Goal: Information Seeking & Learning: Learn about a topic

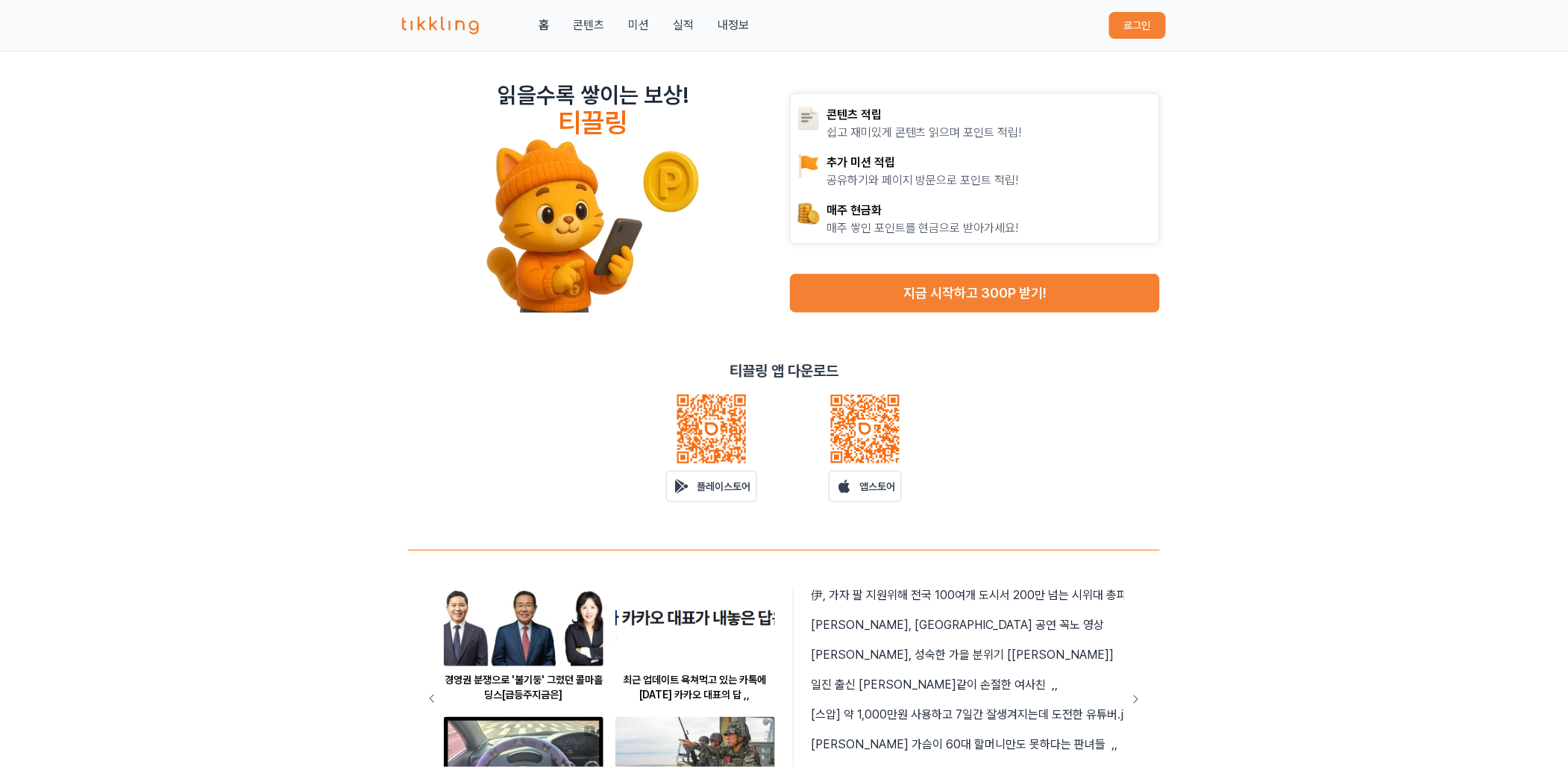
click at [585, 21] on link "콘텐츠" at bounding box center [588, 25] width 31 height 18
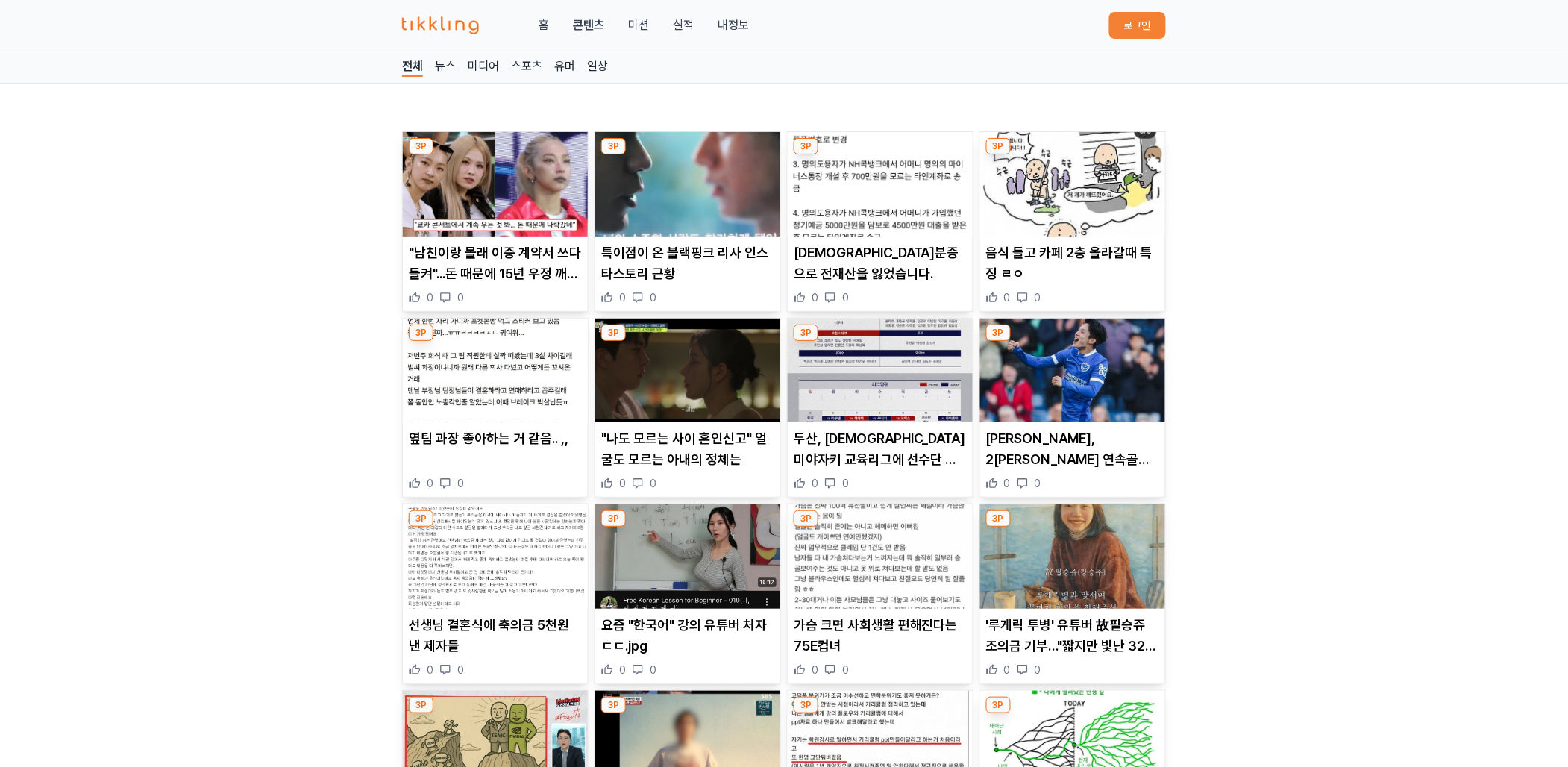
click at [542, 195] on img at bounding box center [495, 184] width 185 height 104
click at [1130, 22] on button "로그인" at bounding box center [1137, 25] width 57 height 27
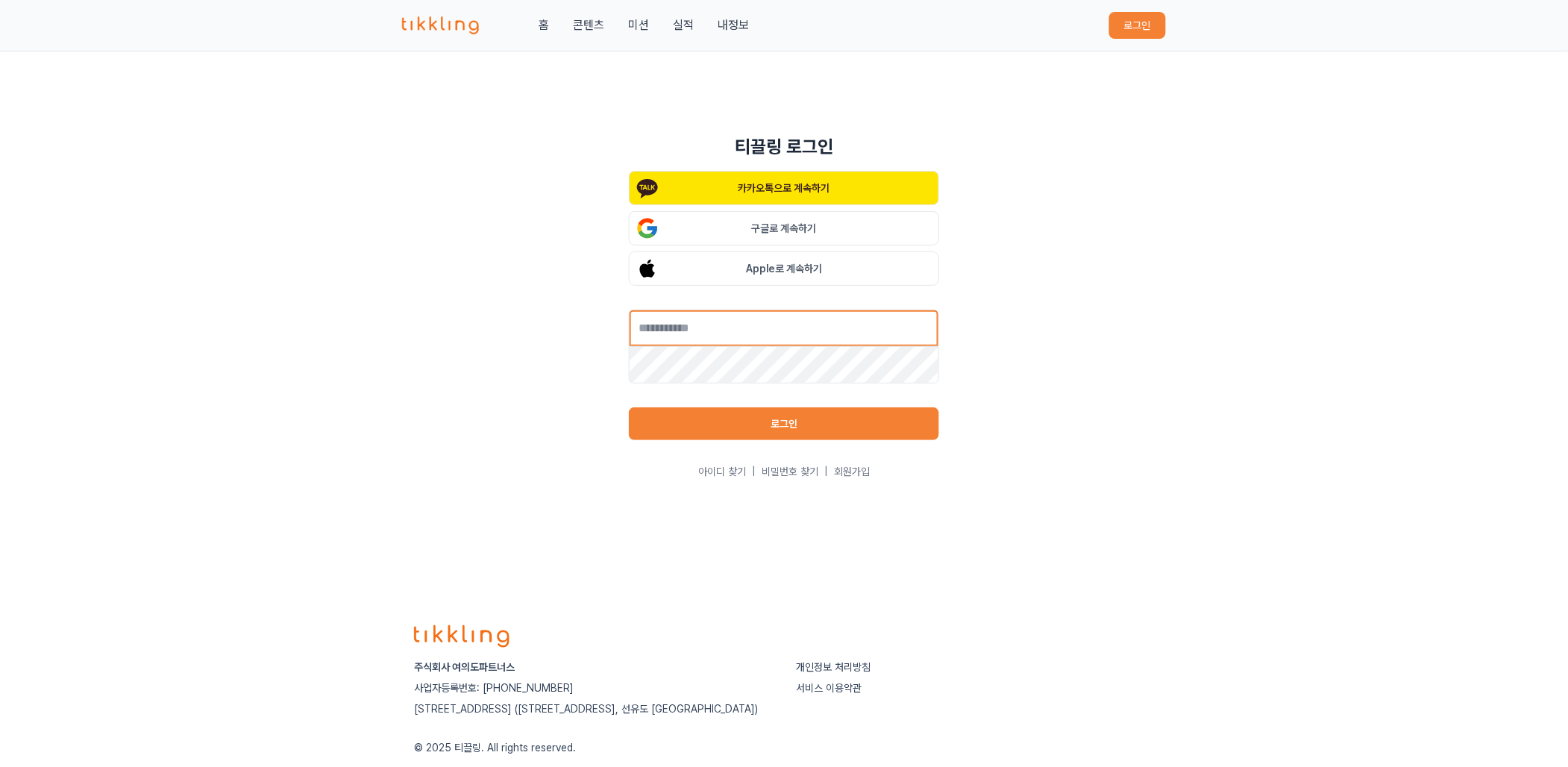
click at [716, 331] on input "text" at bounding box center [784, 328] width 311 height 37
type input "**********"
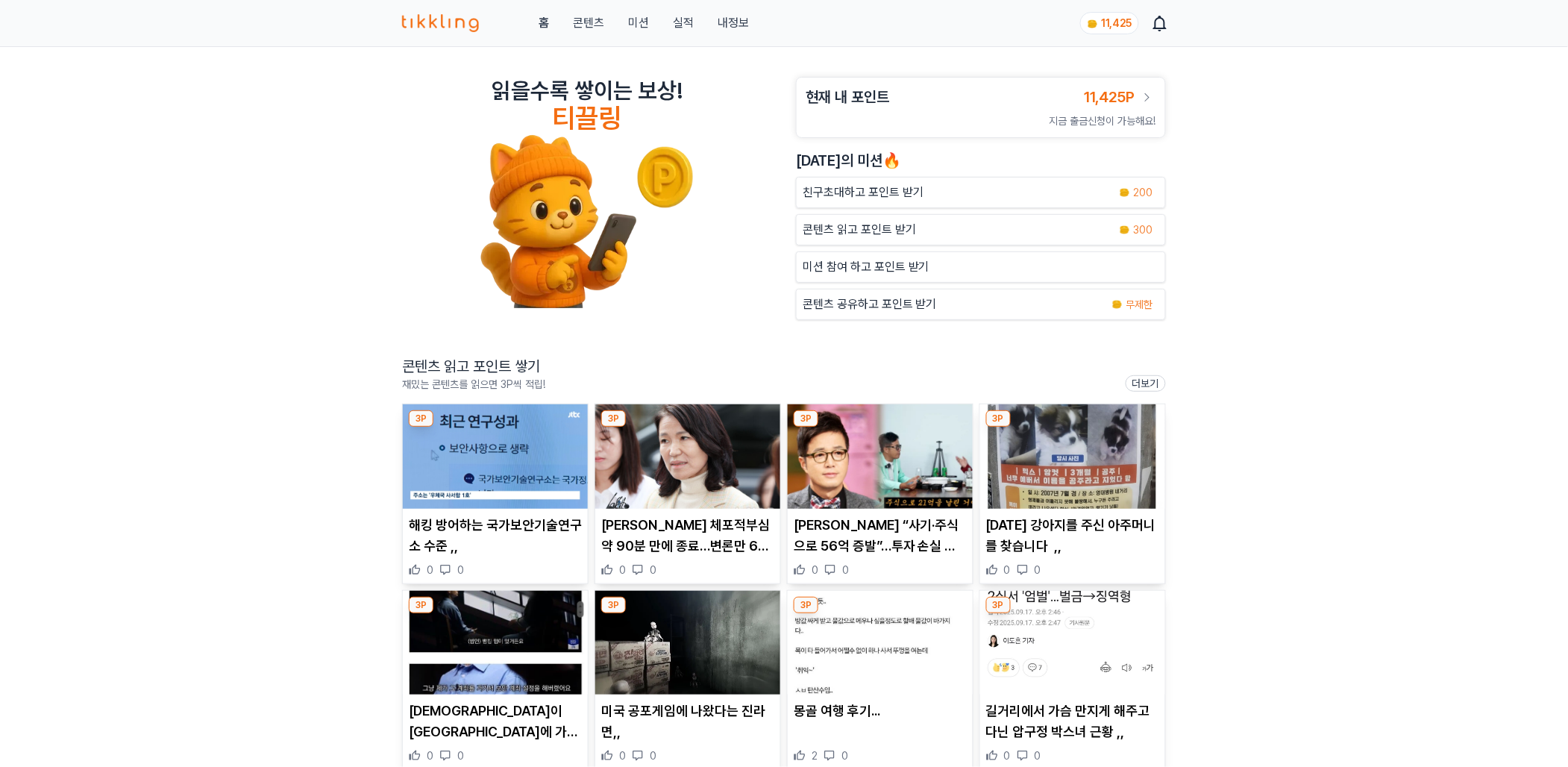
click at [515, 423] on img at bounding box center [495, 456] width 185 height 104
click at [696, 477] on img at bounding box center [688, 456] width 185 height 104
click at [909, 513] on article "조영구 “사기·주식으로 56억 증발”…투자 손실 고백, 일거리 줄어 어려워(+주식 사기, 투자 실패, 피해액, 근황) 0 0" at bounding box center [880, 494] width 185 height 179
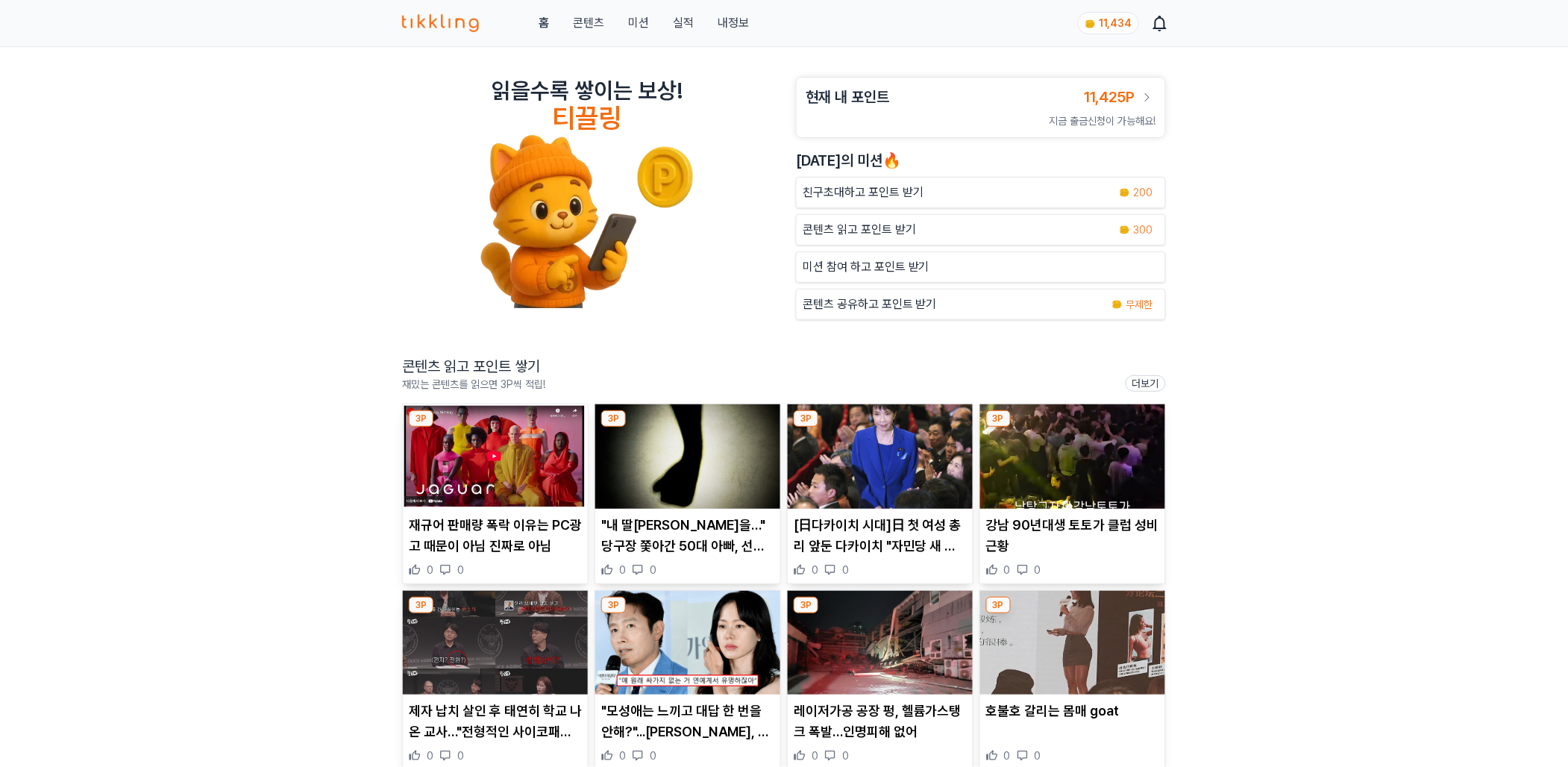
click at [1108, 488] on img at bounding box center [1073, 456] width 185 height 104
click at [925, 487] on img at bounding box center [880, 456] width 185 height 104
click at [681, 468] on img at bounding box center [688, 456] width 185 height 104
click at [522, 442] on img at bounding box center [495, 456] width 185 height 104
click at [876, 671] on img at bounding box center [880, 643] width 185 height 104
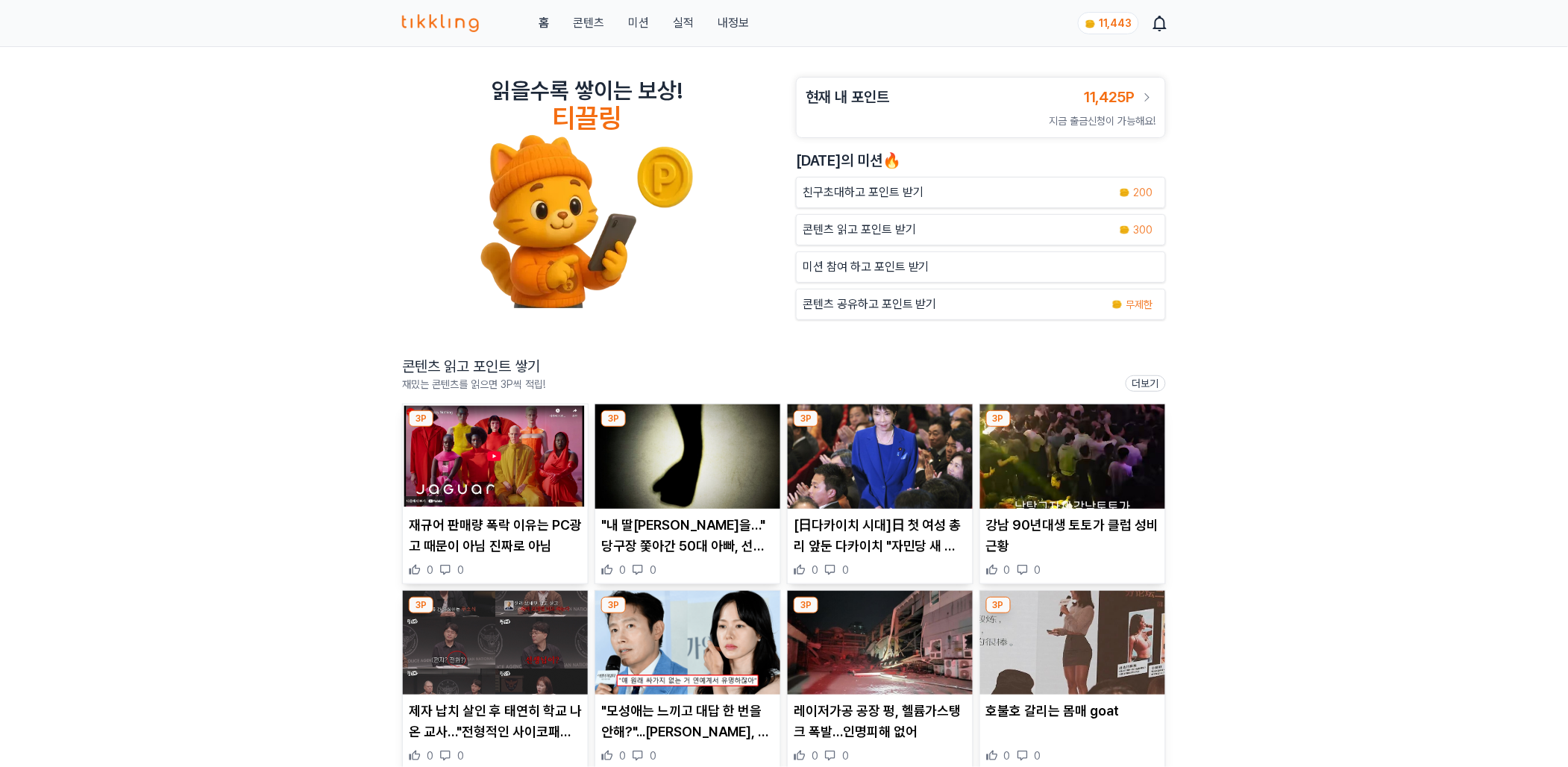
click at [484, 648] on img at bounding box center [495, 643] width 185 height 104
click at [547, 23] on link "홈" at bounding box center [543, 23] width 10 height 18
click at [549, 21] on link "홈" at bounding box center [543, 23] width 10 height 18
click at [437, 21] on img at bounding box center [440, 23] width 77 height 18
click at [591, 20] on link "콘텐츠" at bounding box center [588, 23] width 31 height 18
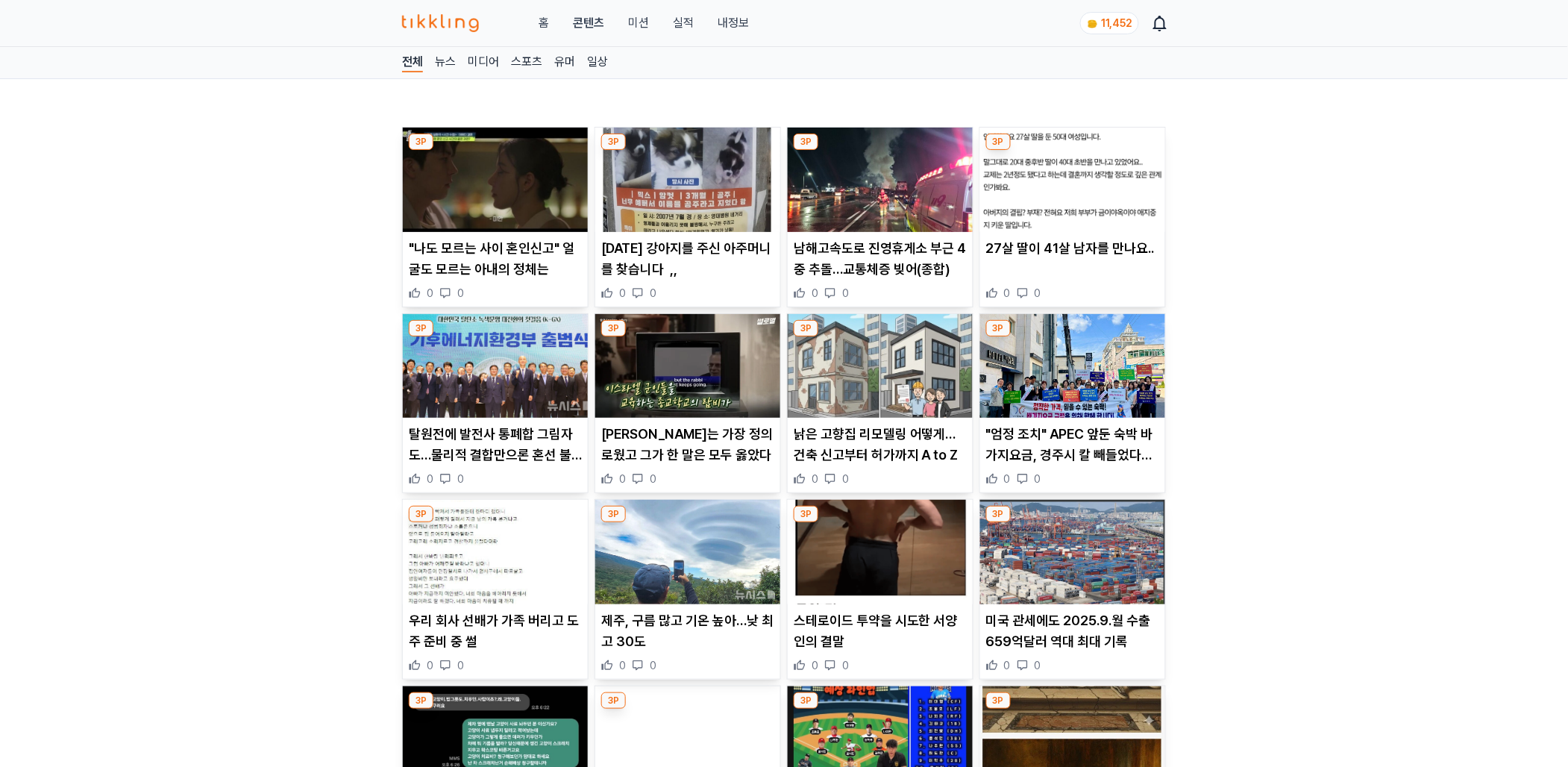
click at [487, 195] on img at bounding box center [495, 179] width 185 height 104
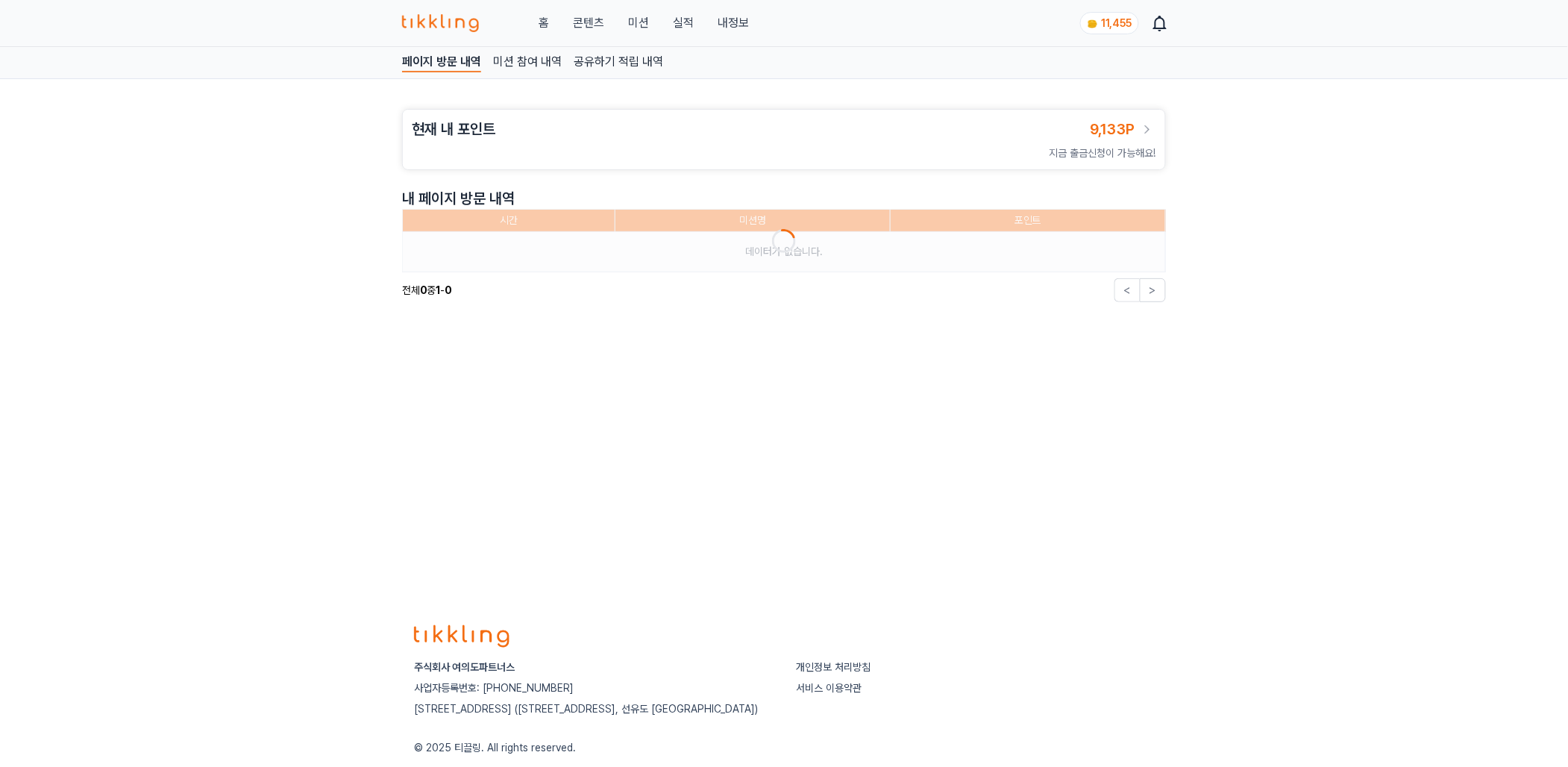
click at [675, 20] on link "실적" at bounding box center [683, 23] width 21 height 18
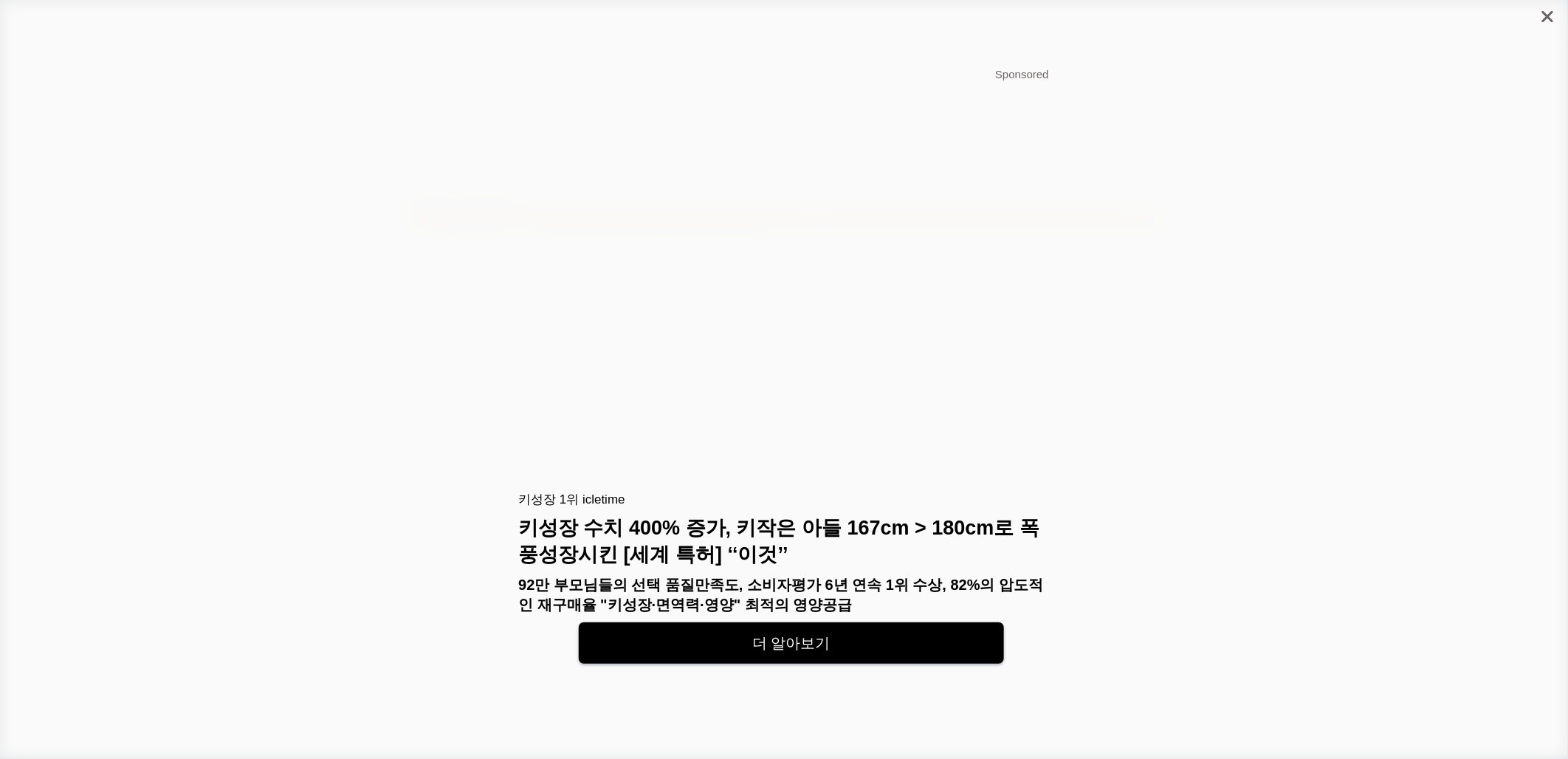
click at [1548, 9] on div at bounding box center [1548, 17] width 41 height 33
click at [1548, 27] on div at bounding box center [1551, 17] width 33 height 33
